Goal: Task Accomplishment & Management: Use online tool/utility

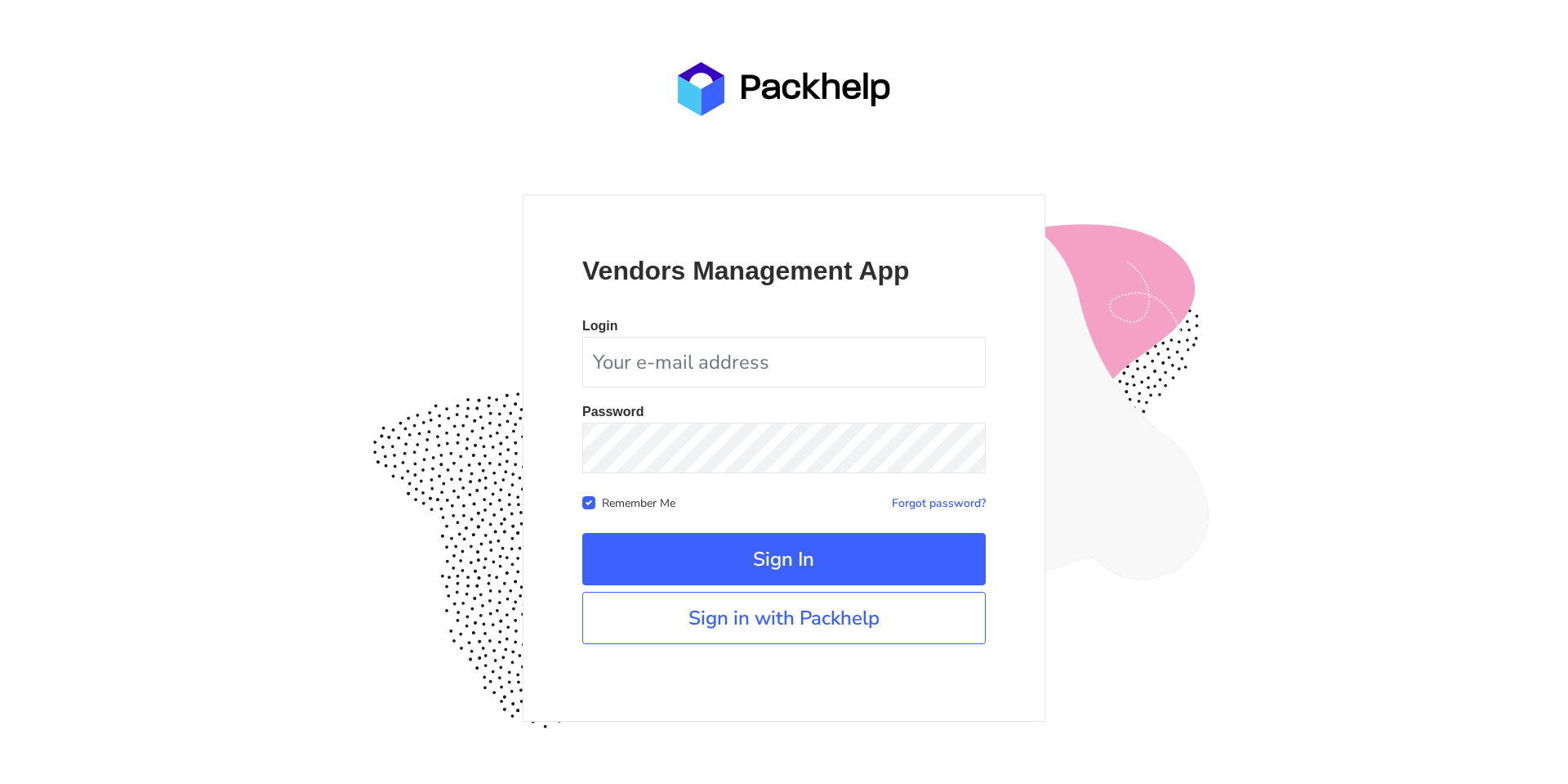
drag, startPoint x: 313, startPoint y: 163, endPoint x: 338, endPoint y: 215, distance: 57.7
click at [313, 164] on div "Vendors Management App Login Password Remember Me Forgot password?" at bounding box center [784, 392] width 1568 height 784
click at [793, 623] on link "Sign in with Packhelp" at bounding box center [784, 618] width 403 height 53
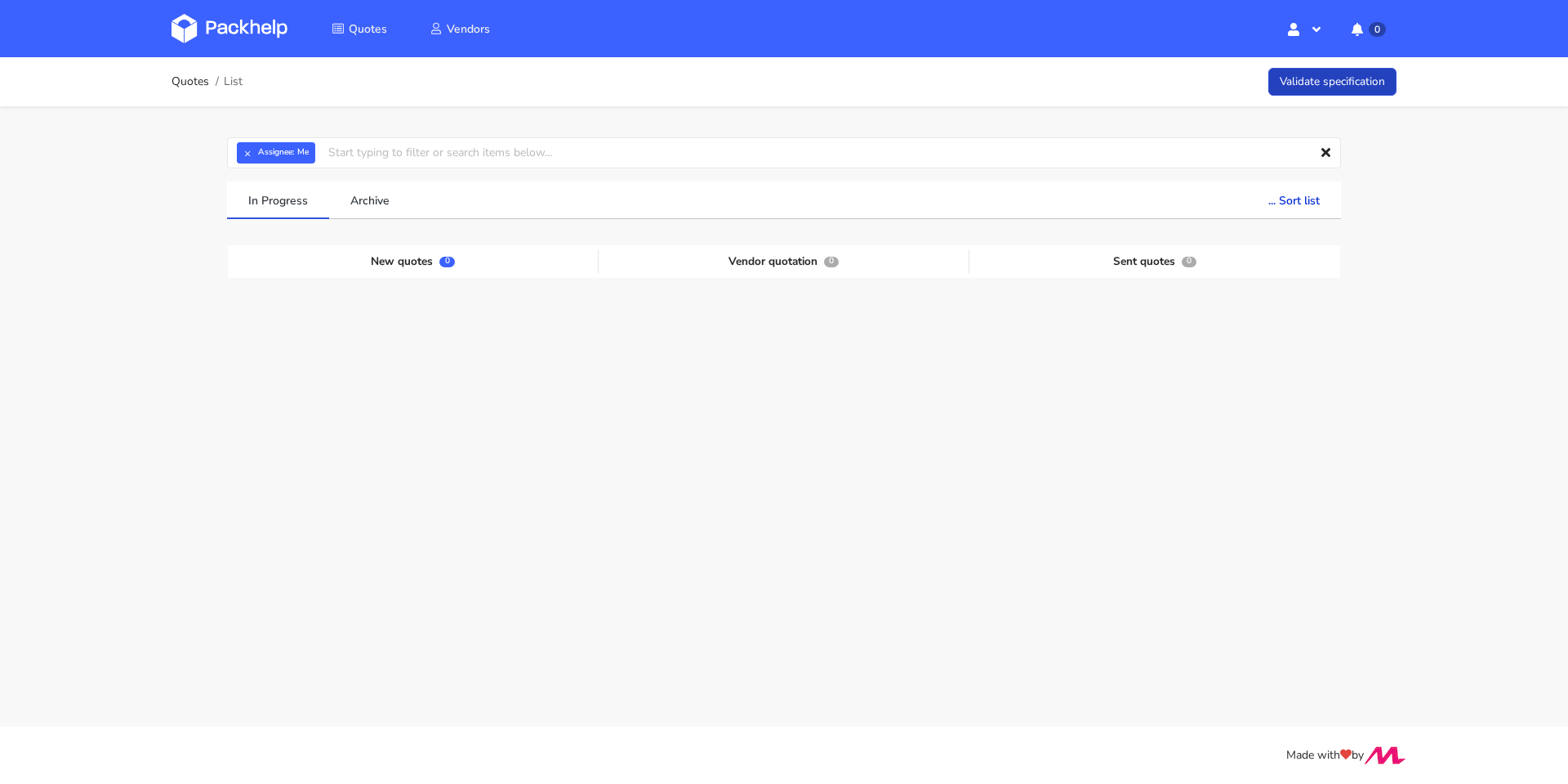
click at [1317, 80] on link "Validate specification" at bounding box center [1332, 82] width 128 height 29
click at [1356, 87] on link "Validate specification" at bounding box center [1332, 82] width 128 height 29
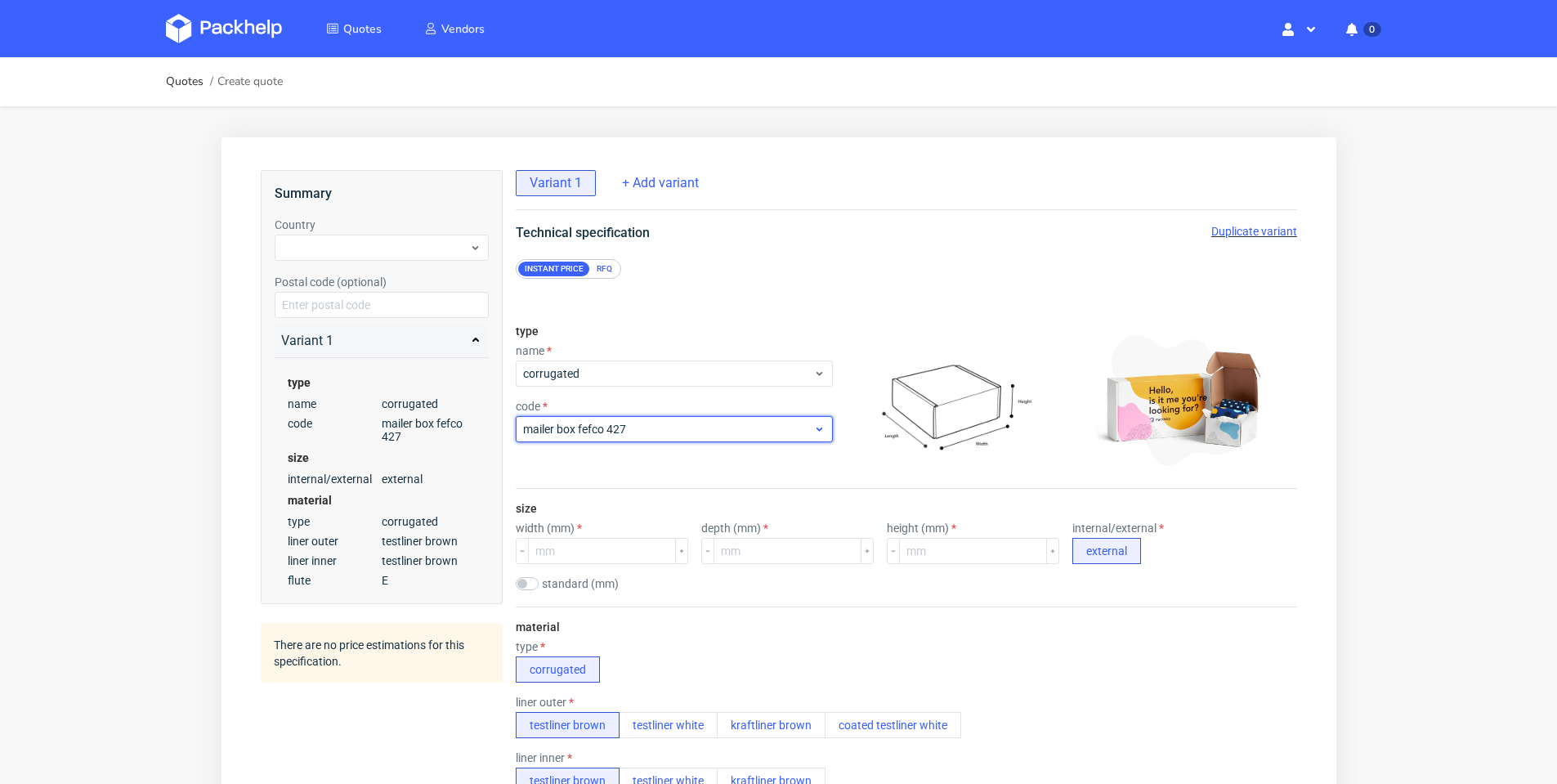
click at [806, 420] on div "mailer box fefco 427" at bounding box center [673, 429] width 317 height 26
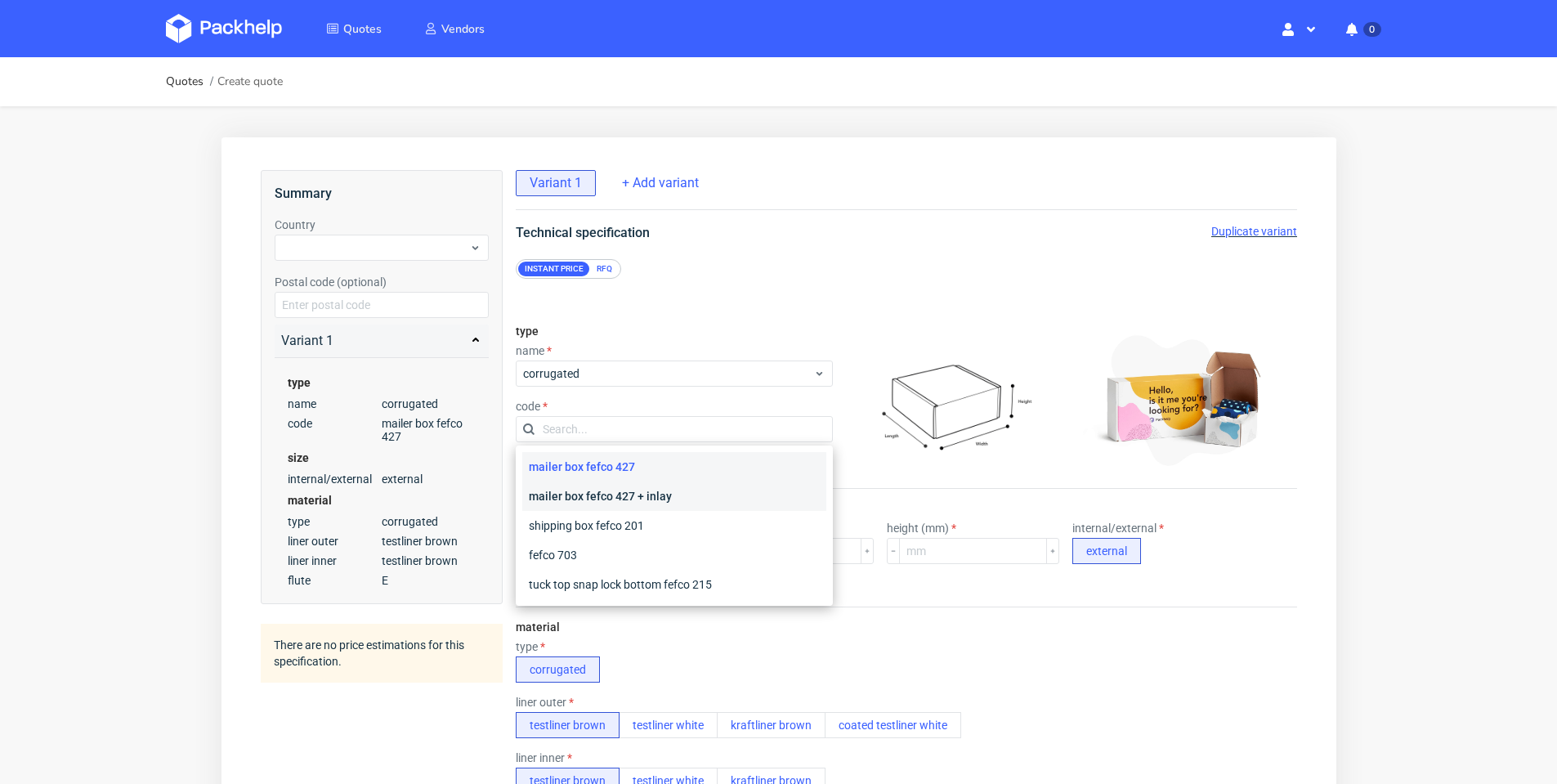
click at [728, 500] on div "mailer box fefco 427 + inlay" at bounding box center [674, 496] width 304 height 30
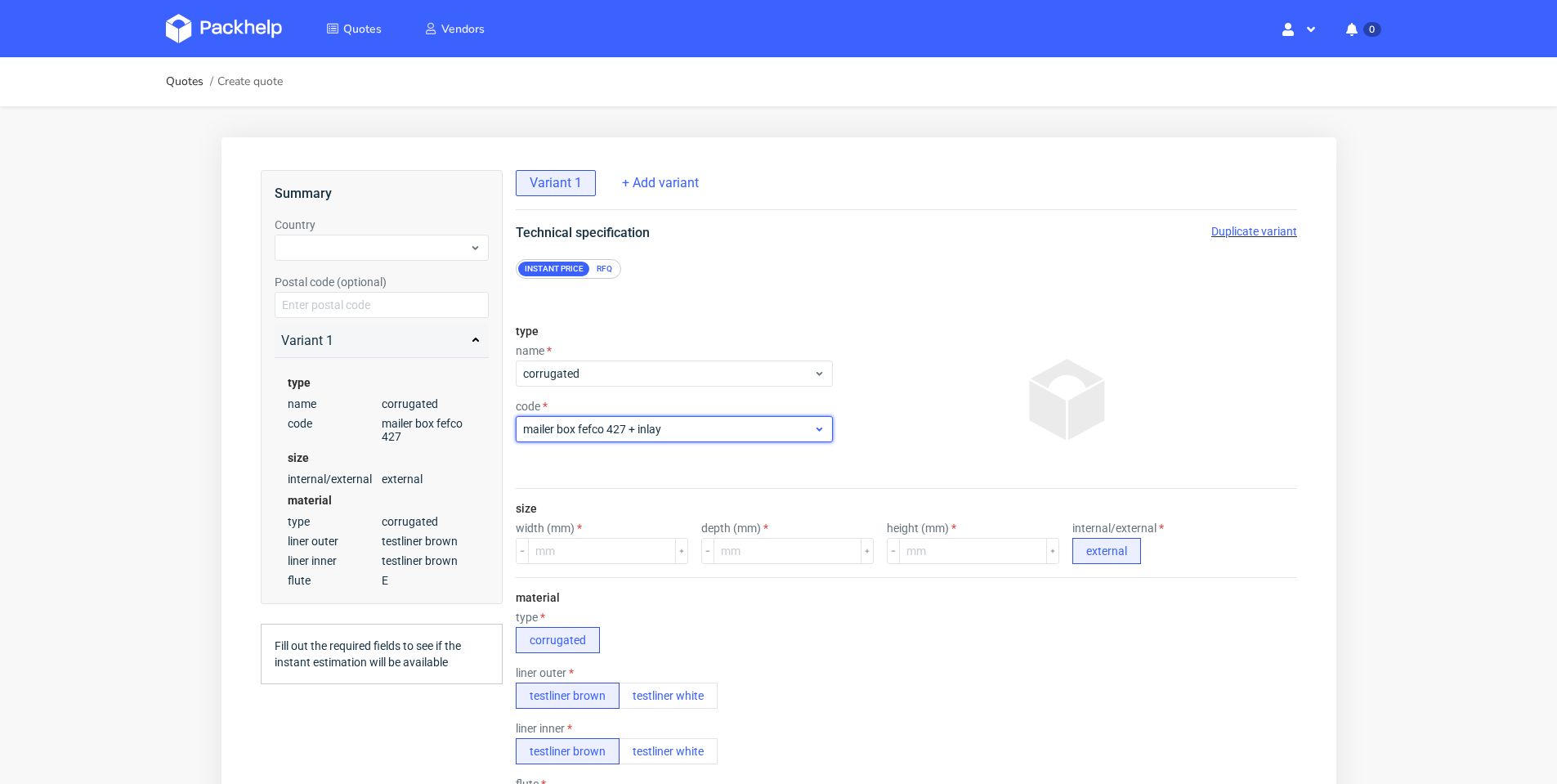
click at [771, 438] on div "mailer box fefco 427 + inlay" at bounding box center [673, 429] width 317 height 26
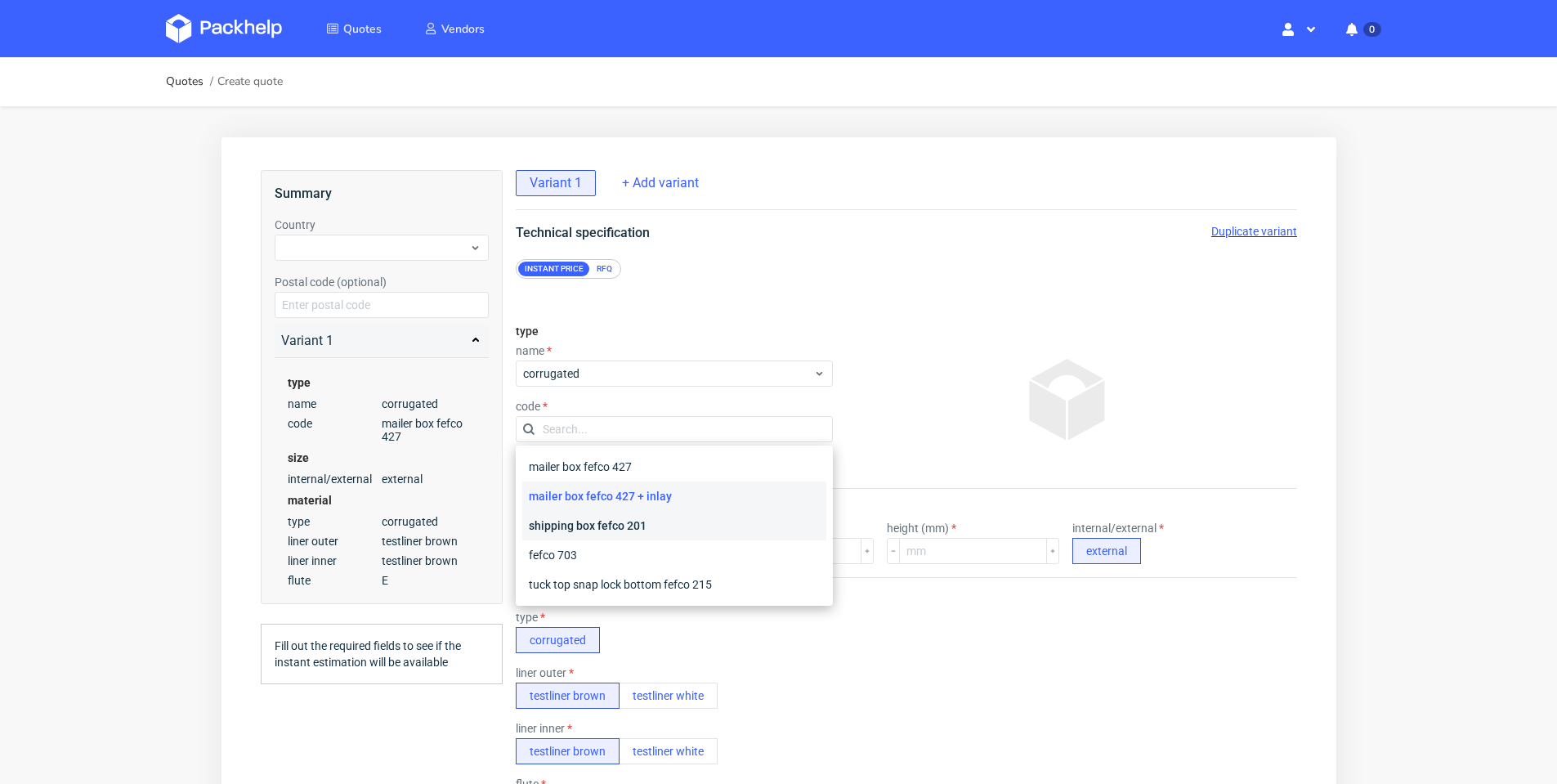
click at [691, 520] on div "shipping box fefco 201" at bounding box center [674, 525] width 304 height 30
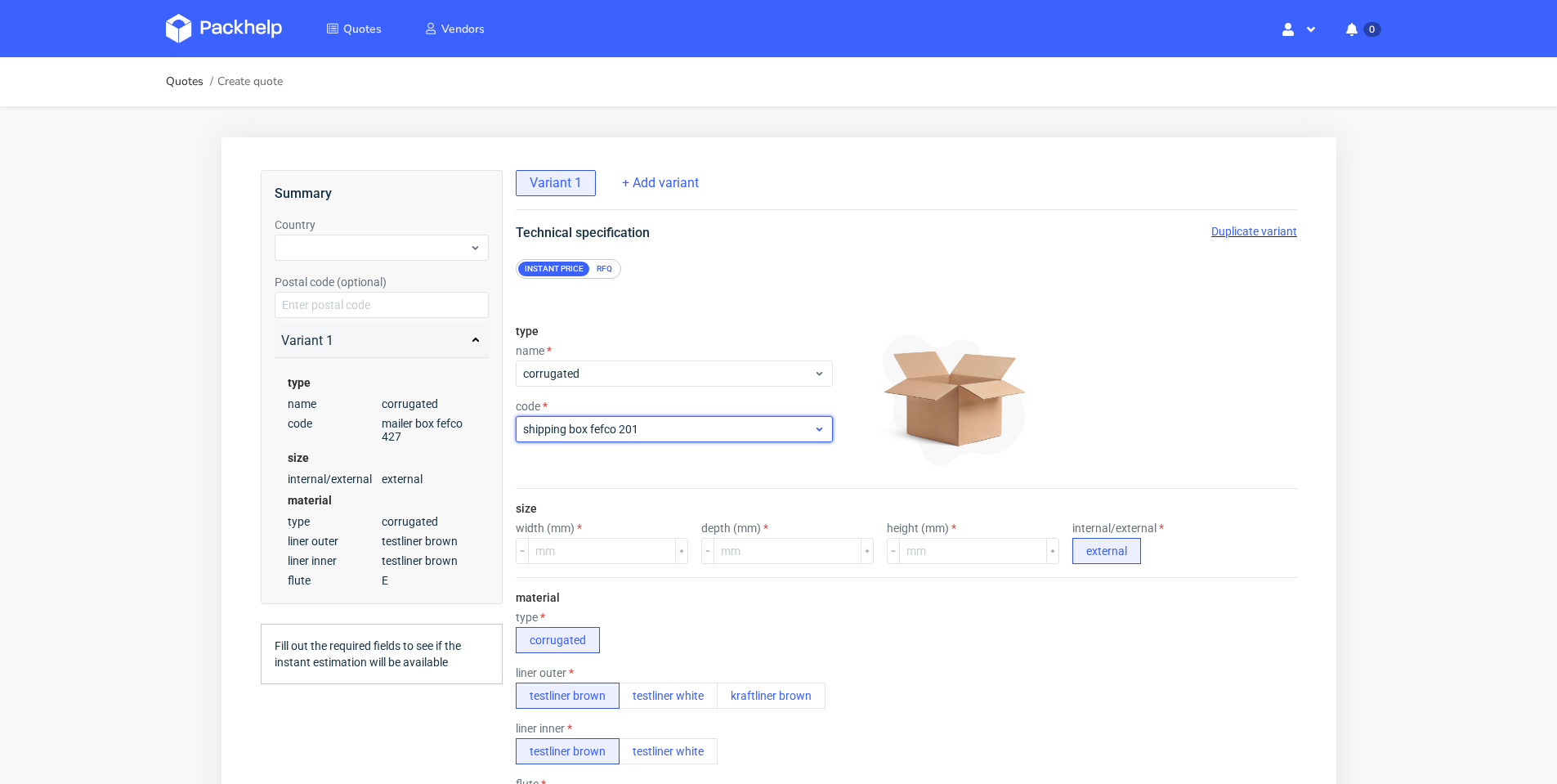
click at [770, 427] on span "shipping box fefco 201" at bounding box center [668, 429] width 291 height 16
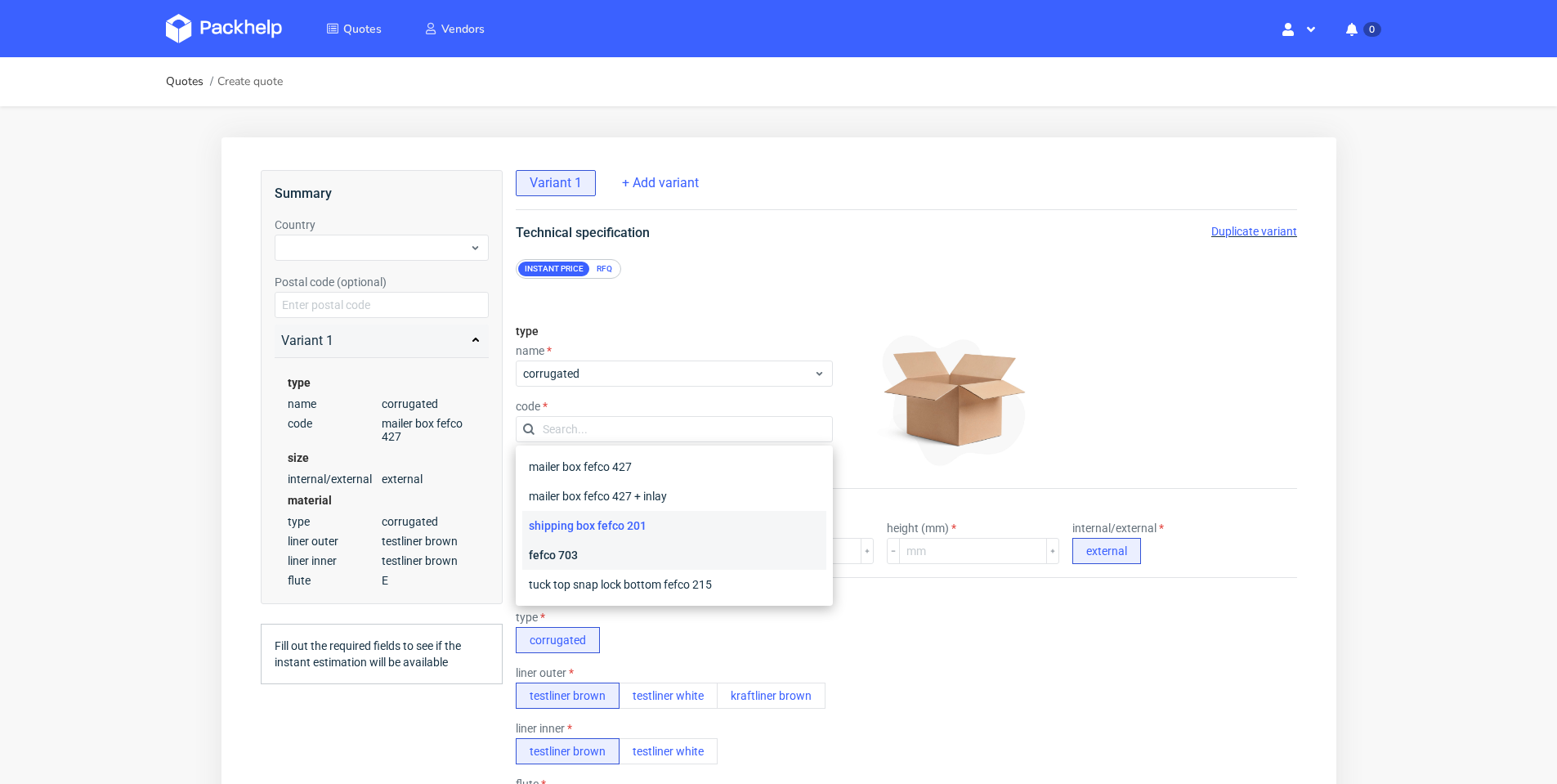
click at [682, 545] on div "fefco 703" at bounding box center [674, 555] width 304 height 30
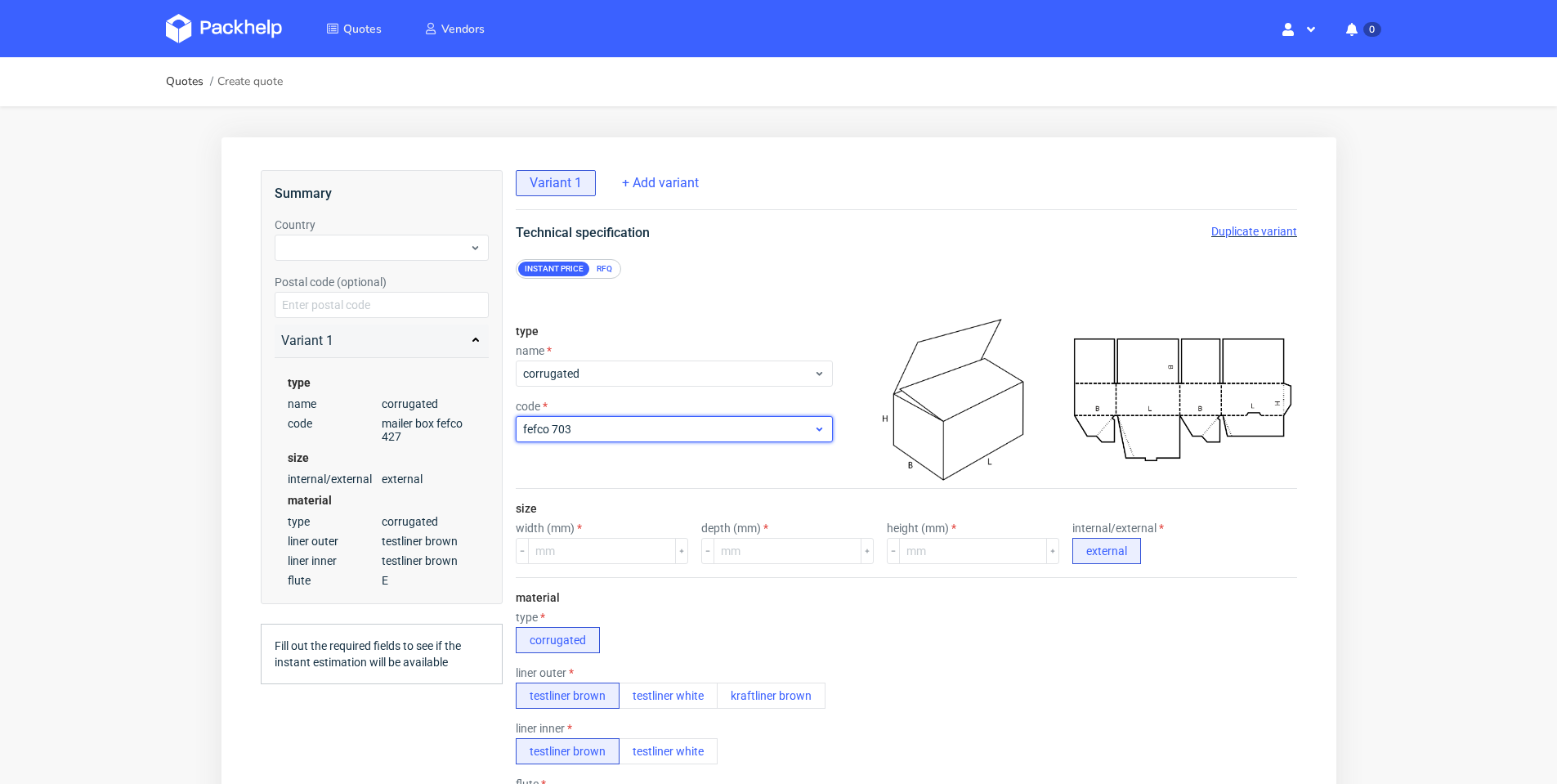
click at [799, 422] on span "fefco 703" at bounding box center [668, 429] width 291 height 16
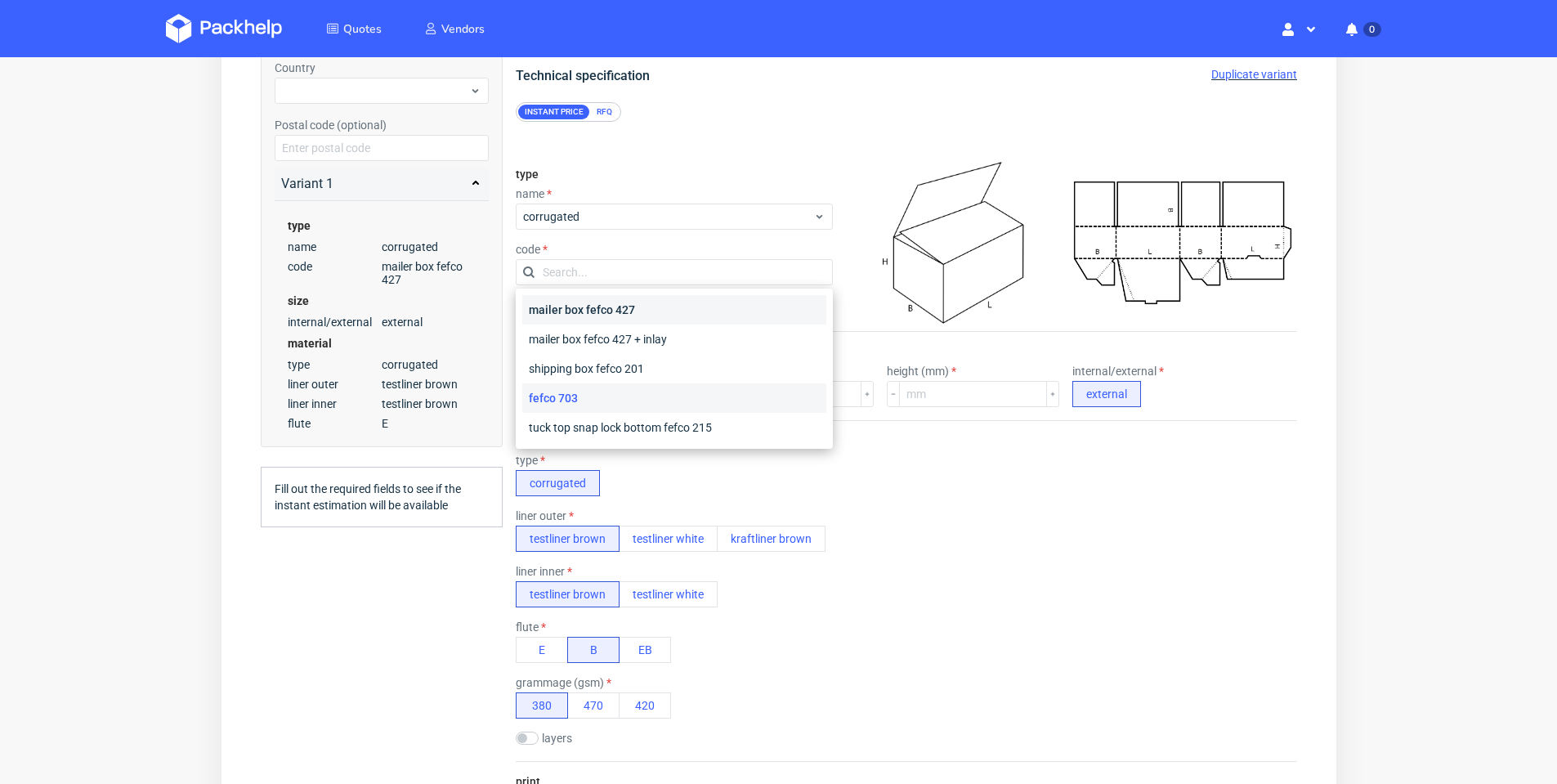
scroll to position [163, 0]
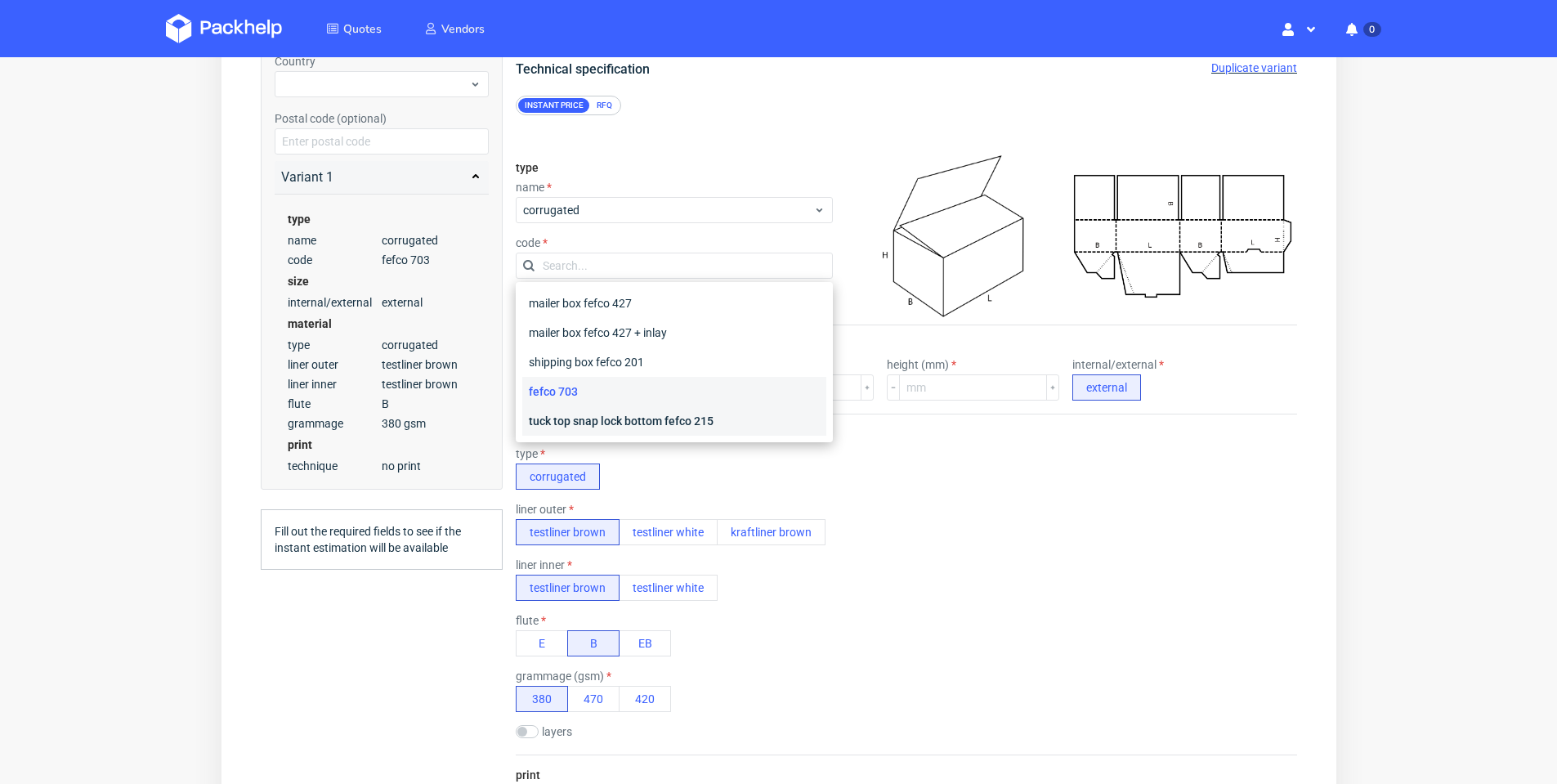
click at [723, 423] on div "tuck top snap lock bottom fefco 215" at bounding box center [674, 420] width 304 height 30
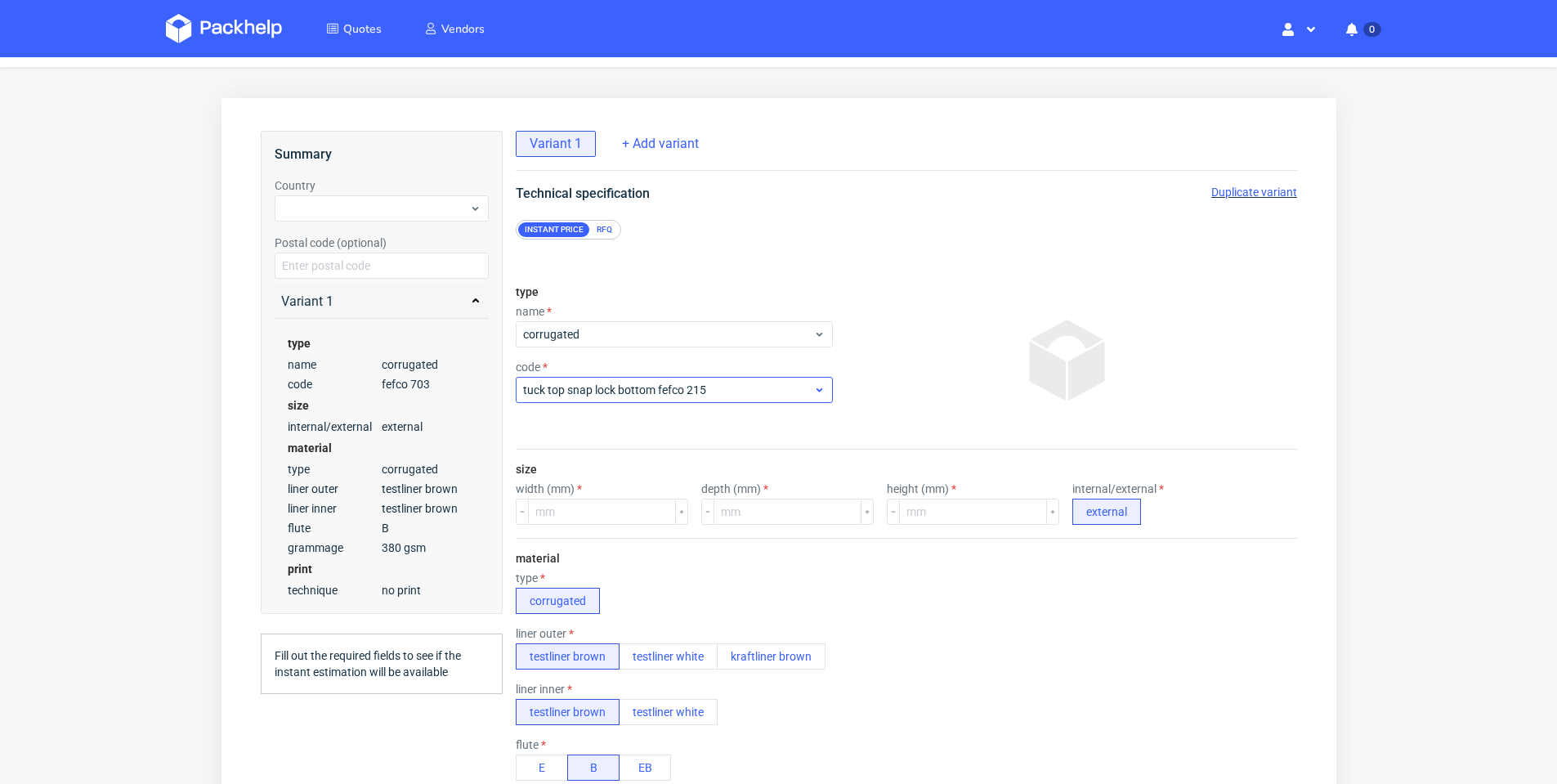
scroll to position [0, 0]
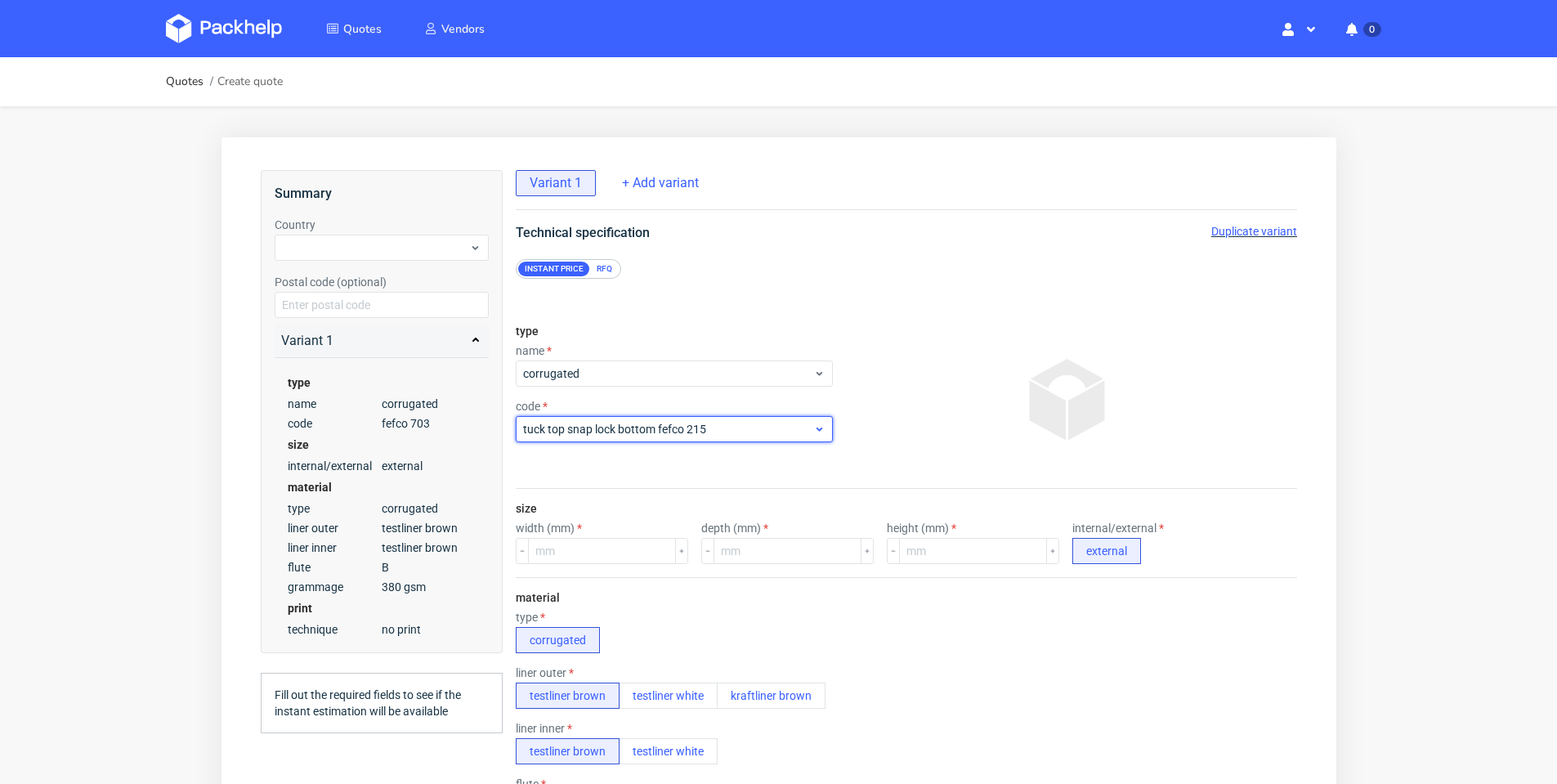
click at [734, 433] on span "tuck top snap lock bottom fefco 215" at bounding box center [668, 429] width 291 height 16
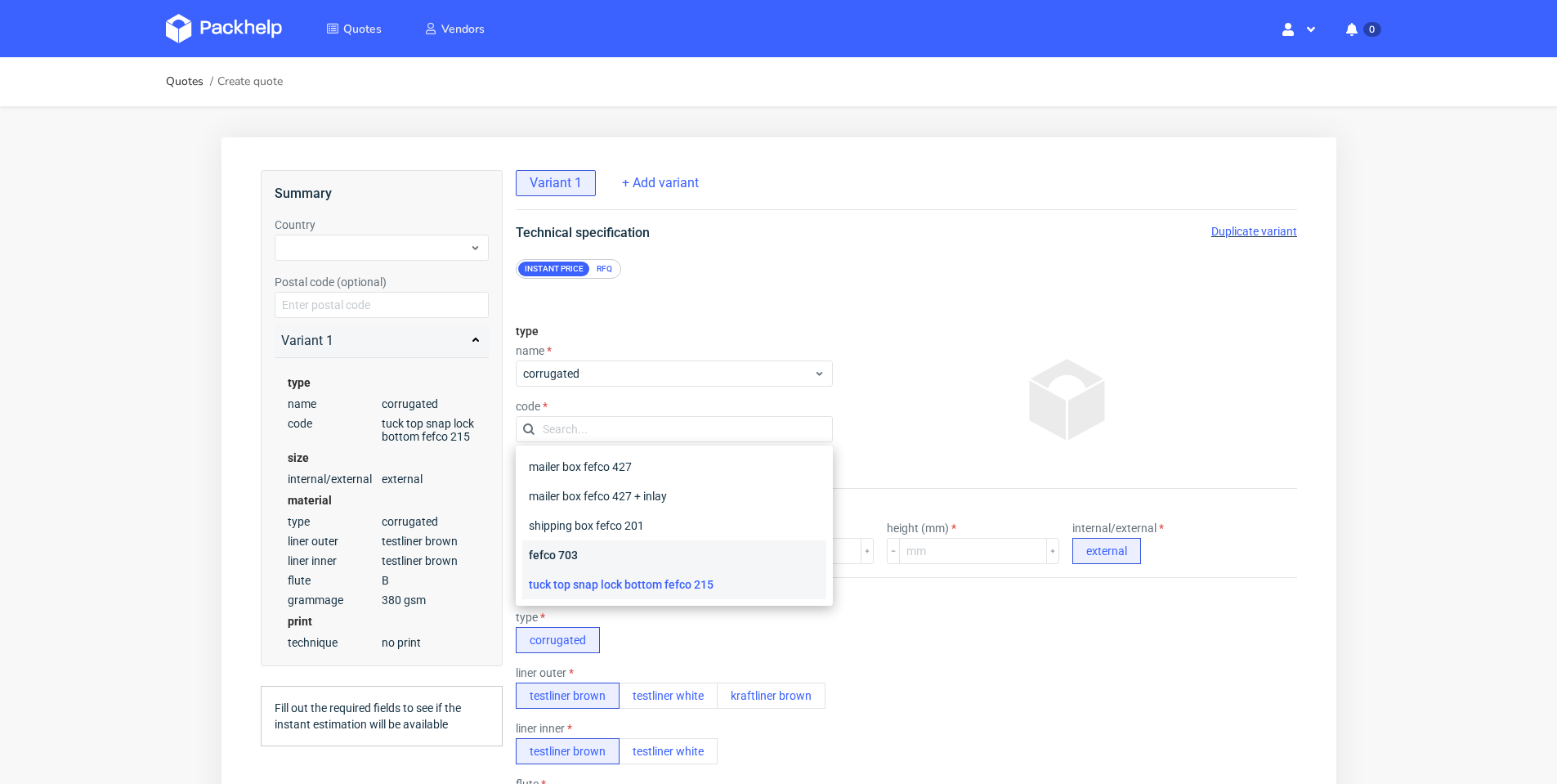
click at [657, 552] on div "fefco 703" at bounding box center [674, 555] width 304 height 30
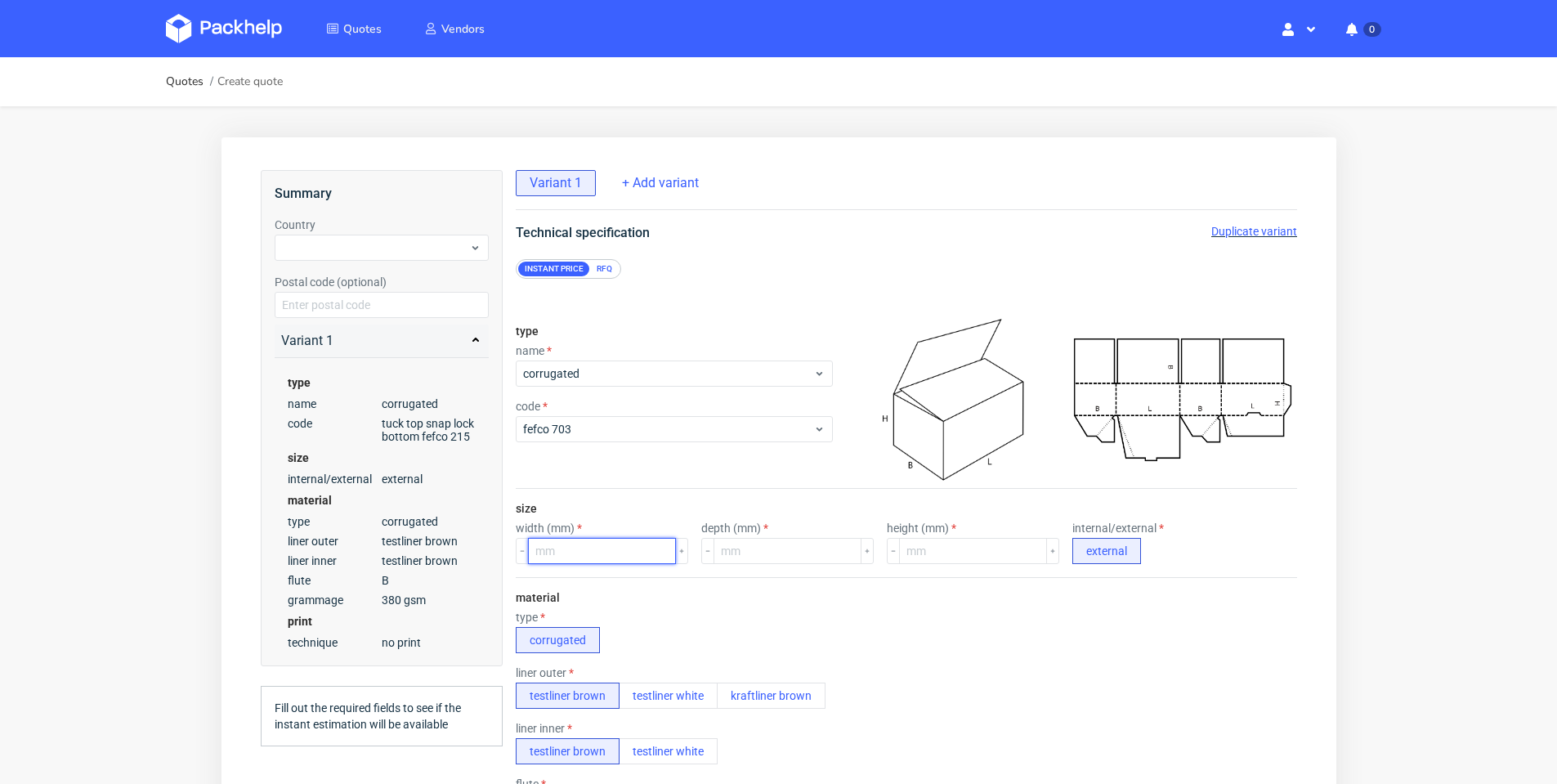
click at [626, 553] on input "number" at bounding box center [601, 550] width 148 height 26
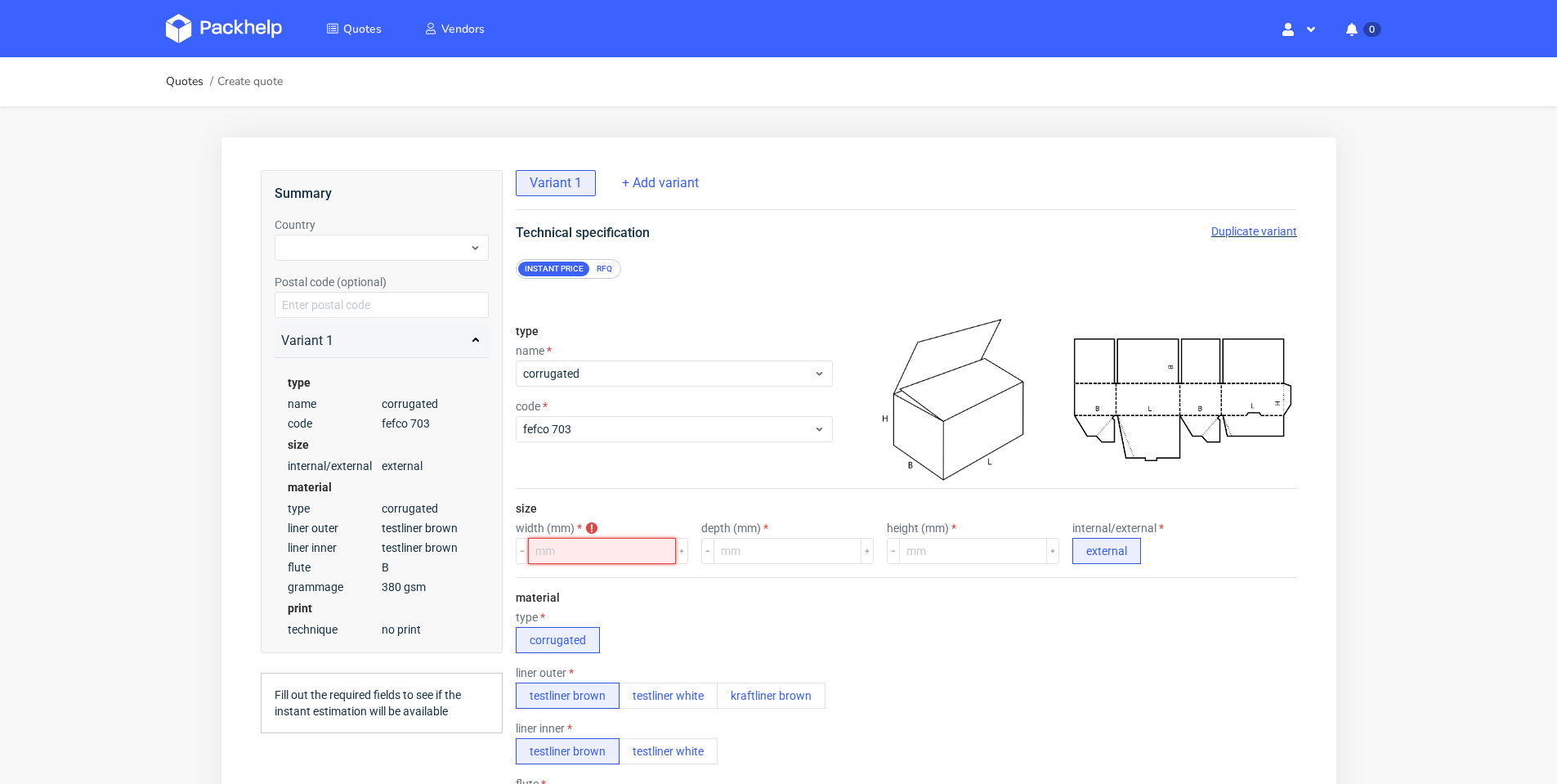
click at [601, 550] on input "number" at bounding box center [601, 550] width 148 height 26
type input "95"
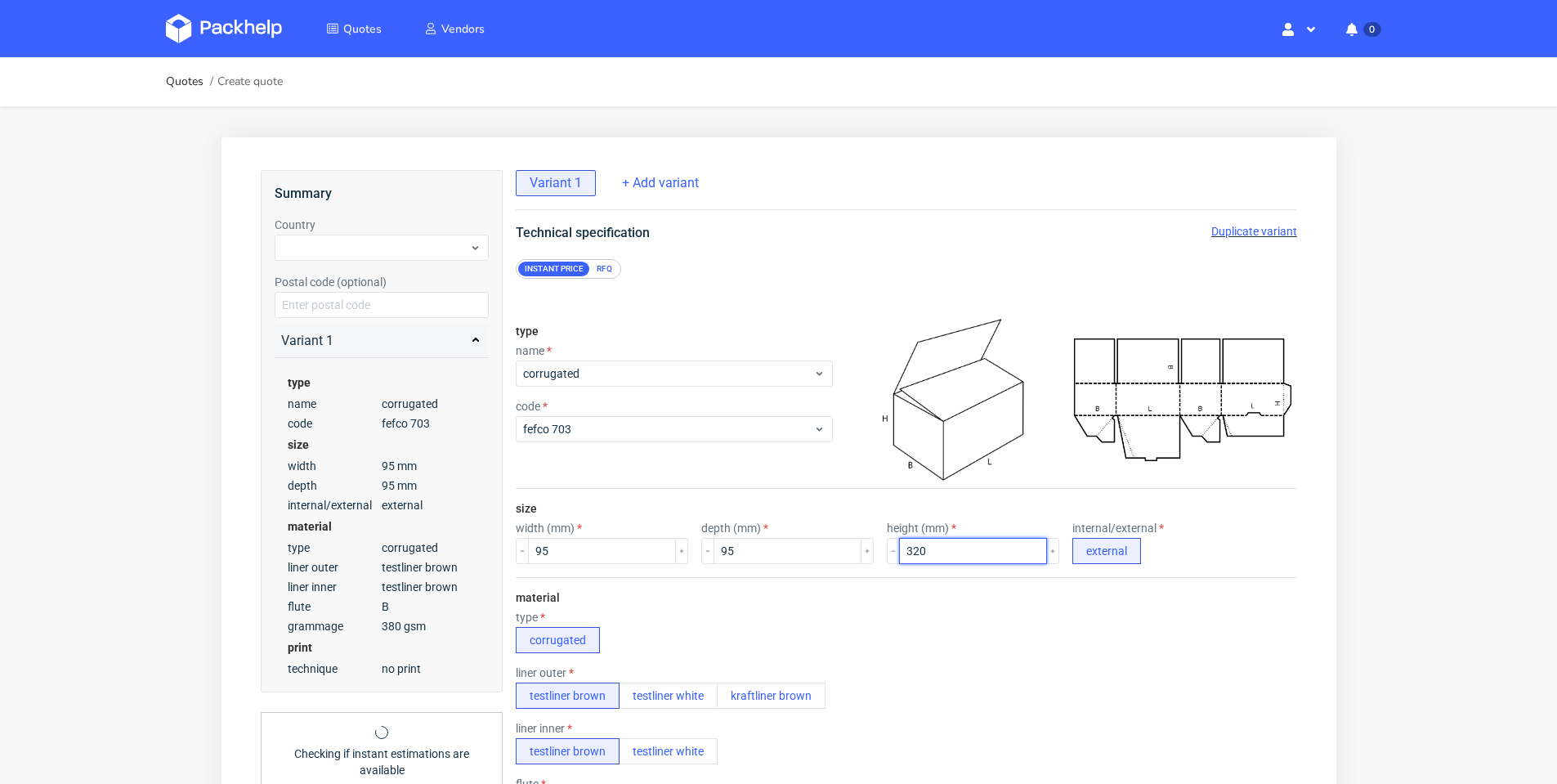
type input "320"
click at [1167, 562] on div "external" at bounding box center [1137, 550] width 131 height 26
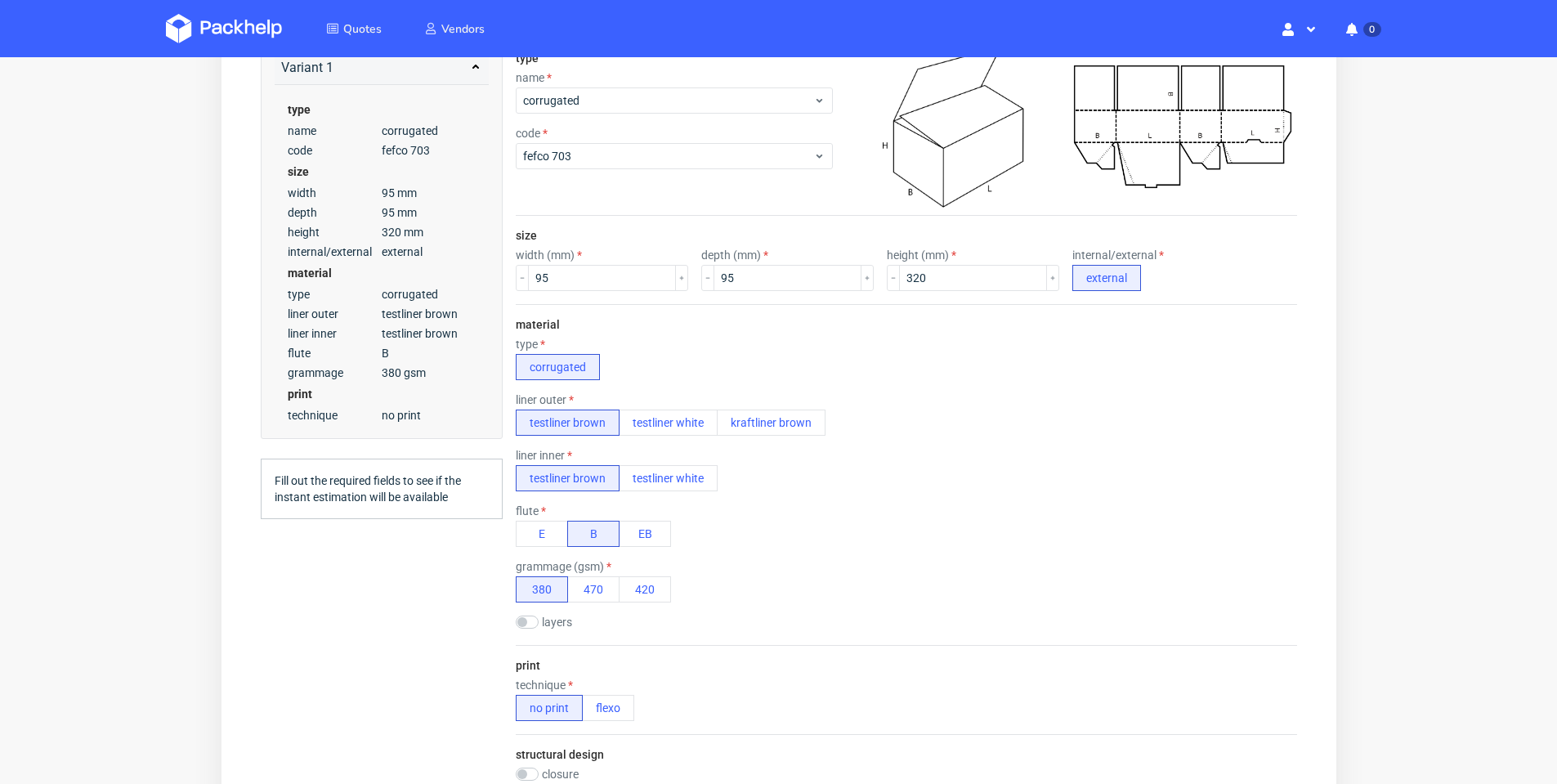
scroll to position [409, 0]
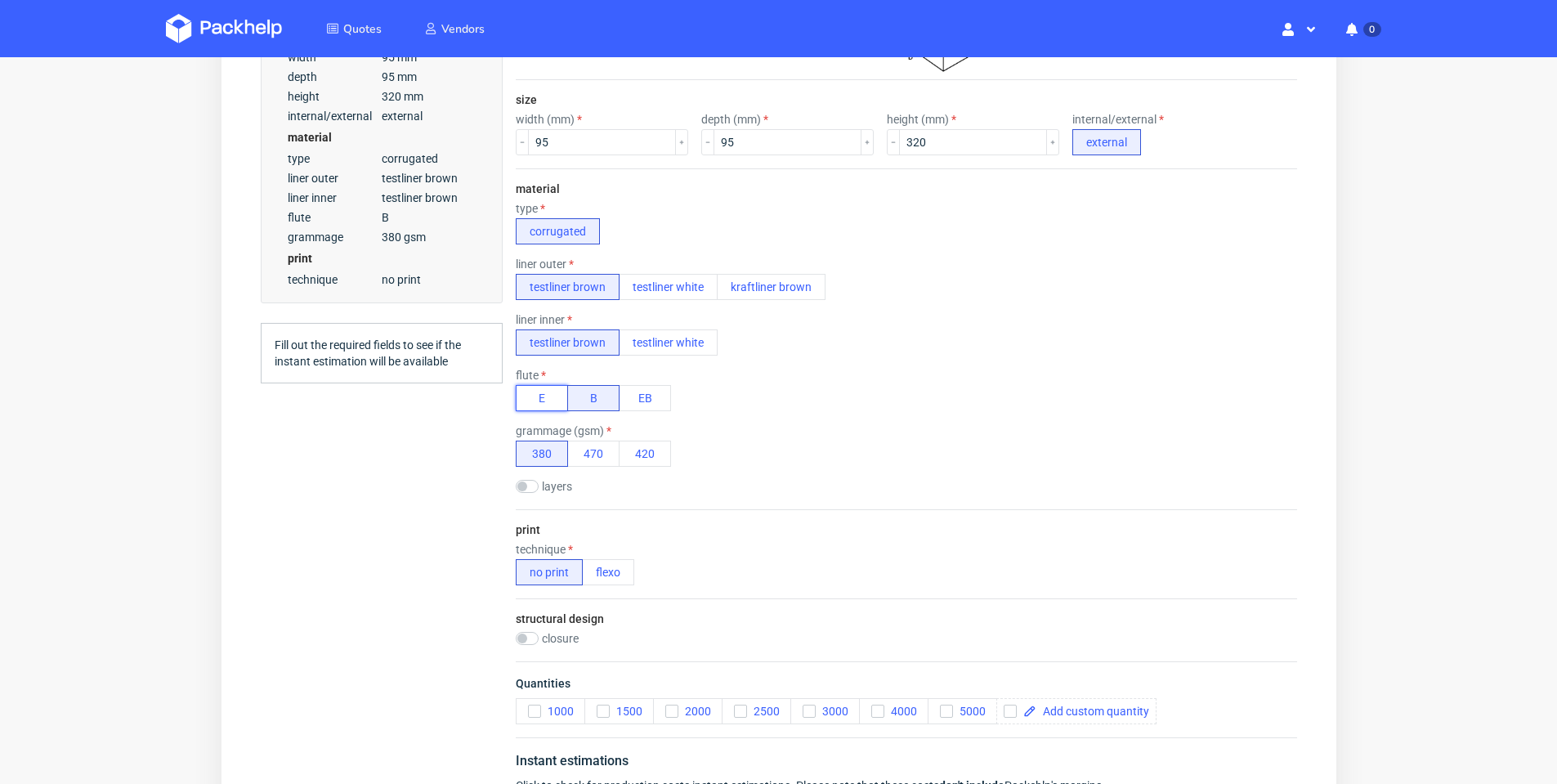
click at [556, 403] on button "E" at bounding box center [541, 398] width 53 height 26
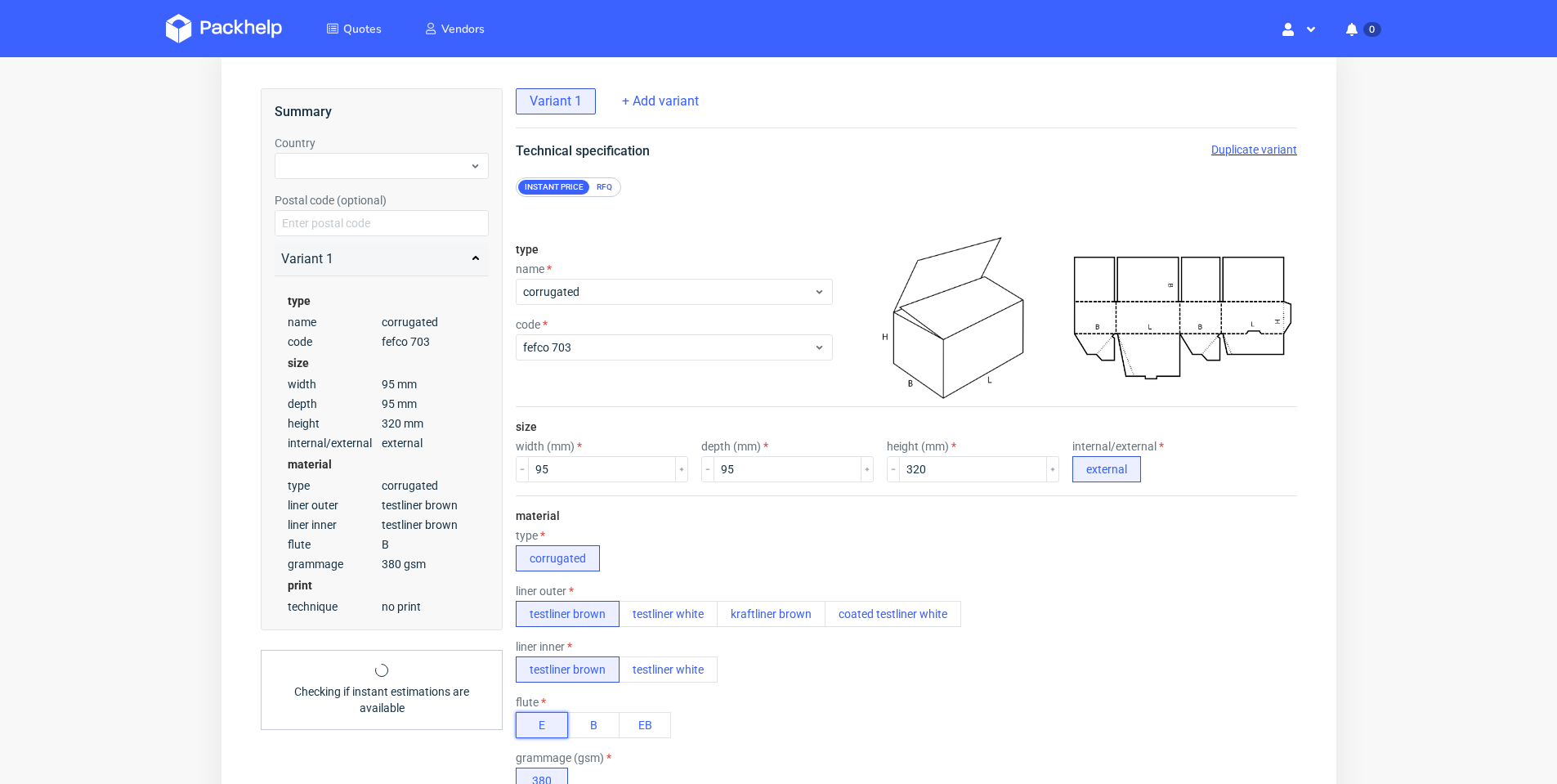
scroll to position [0, 0]
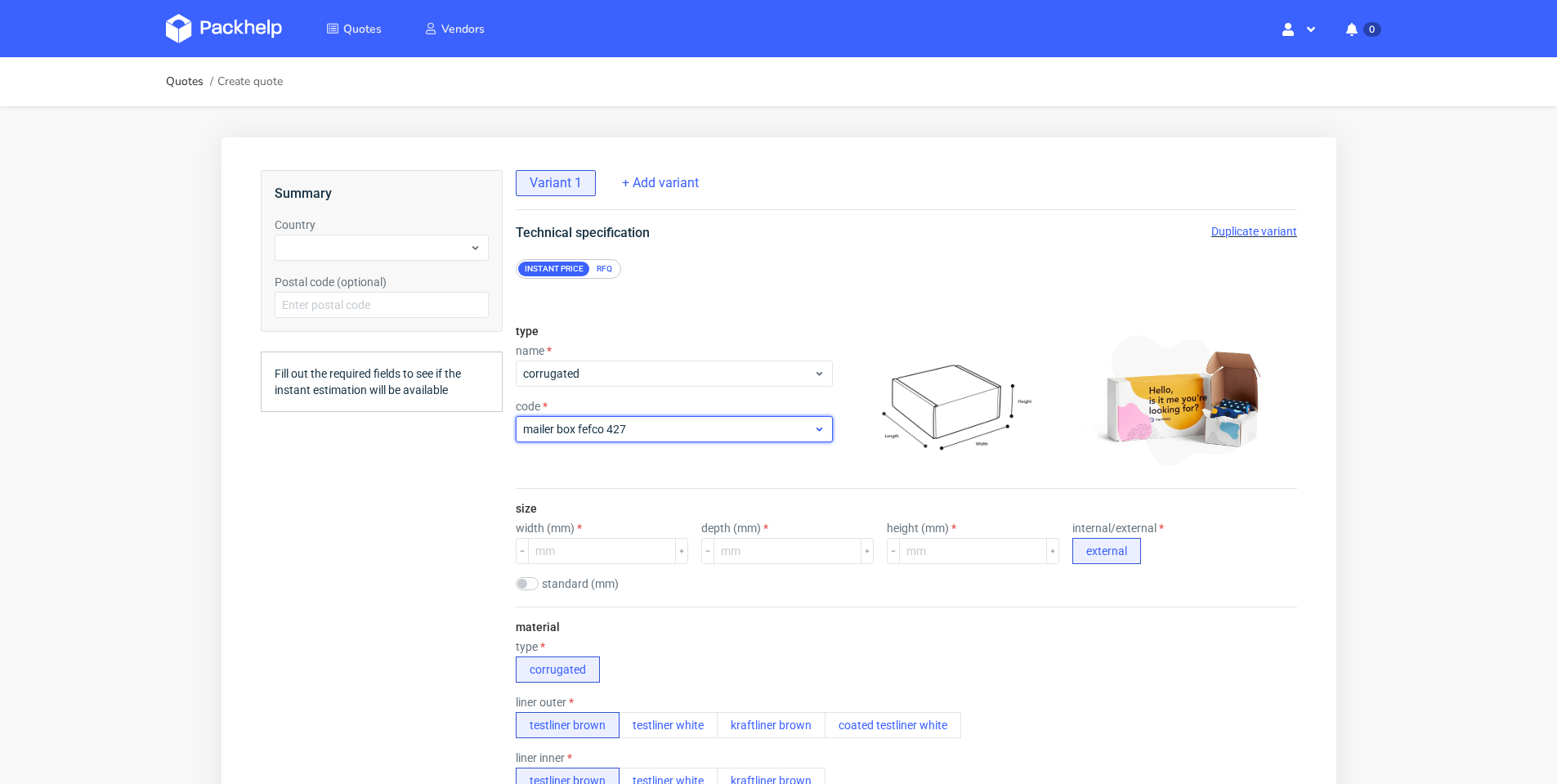
click at [715, 416] on div "mailer box fefco 427" at bounding box center [673, 429] width 317 height 26
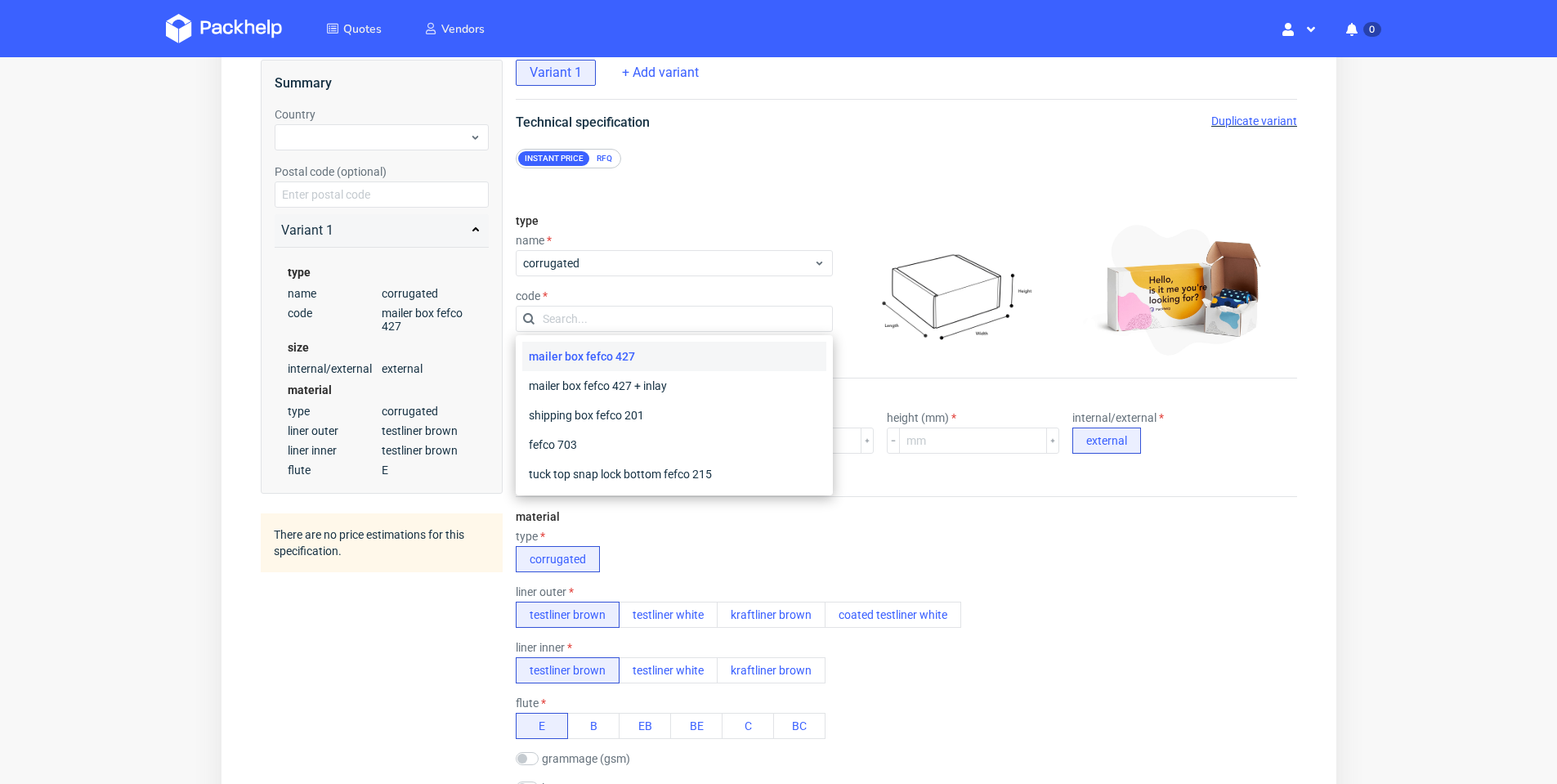
scroll to position [82, 0]
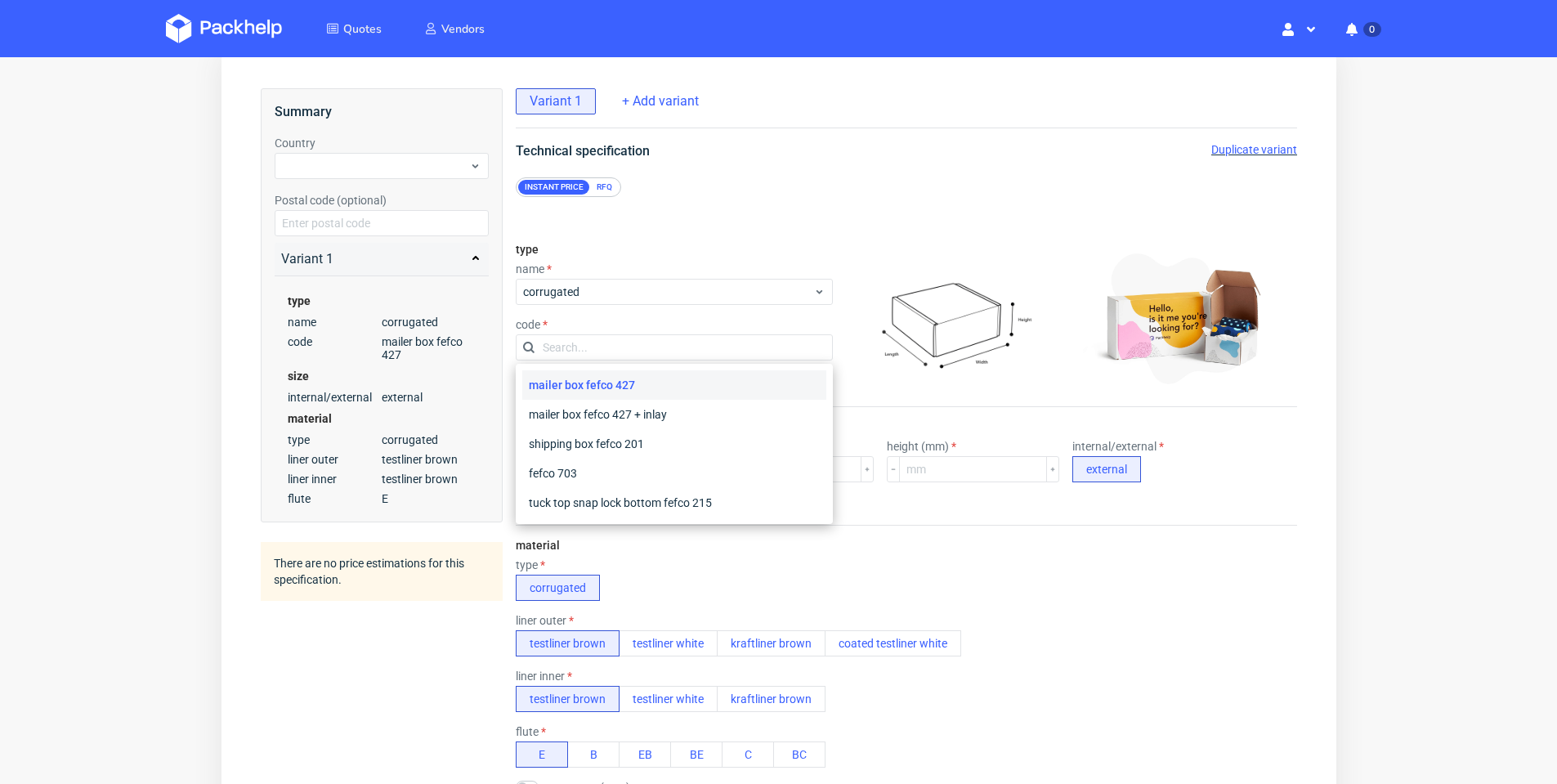
click at [845, 561] on div "type corrugated" at bounding box center [905, 579] width 781 height 42
